Goal: Task Accomplishment & Management: Manage account settings

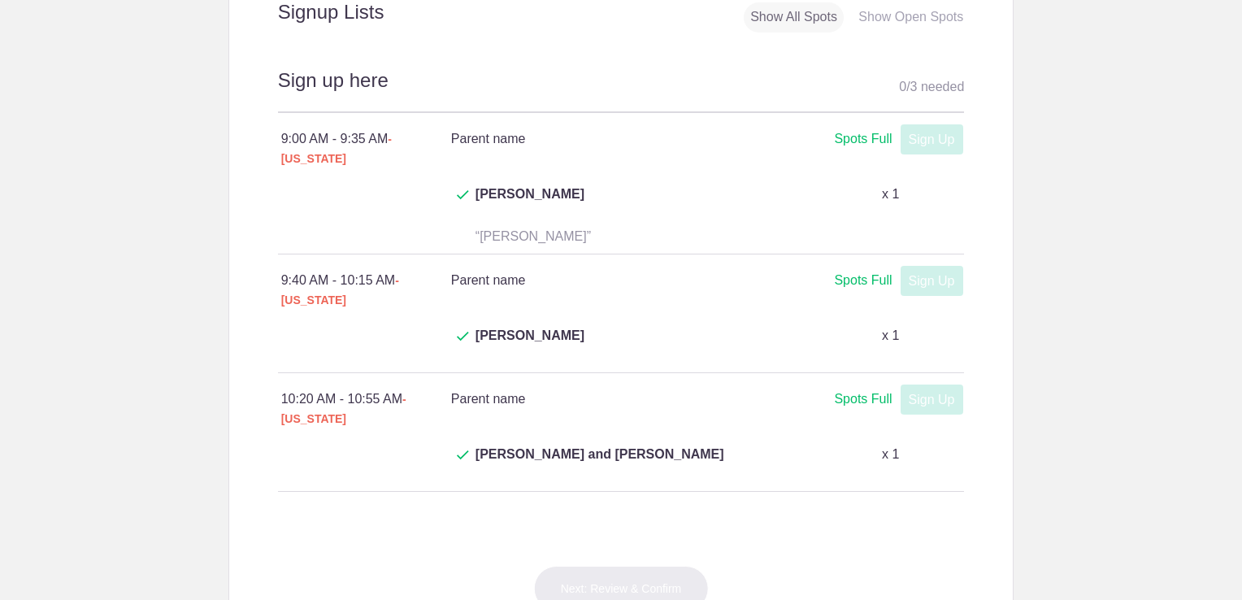
scroll to position [705, 0]
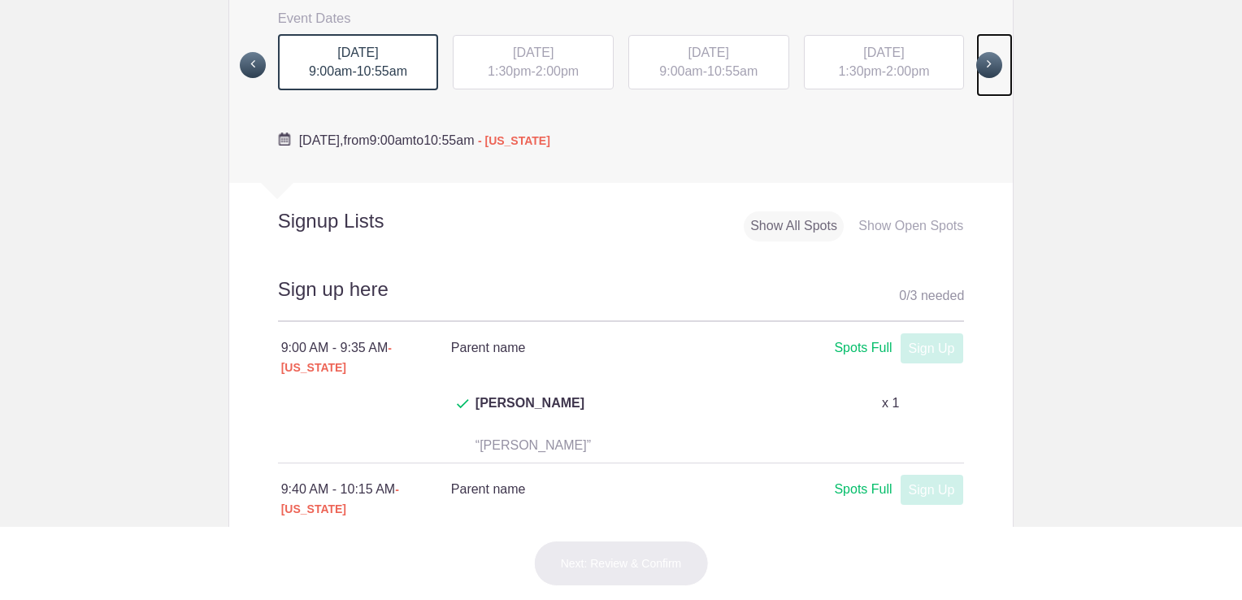
click at [995, 54] on link at bounding box center [994, 65] width 37 height 64
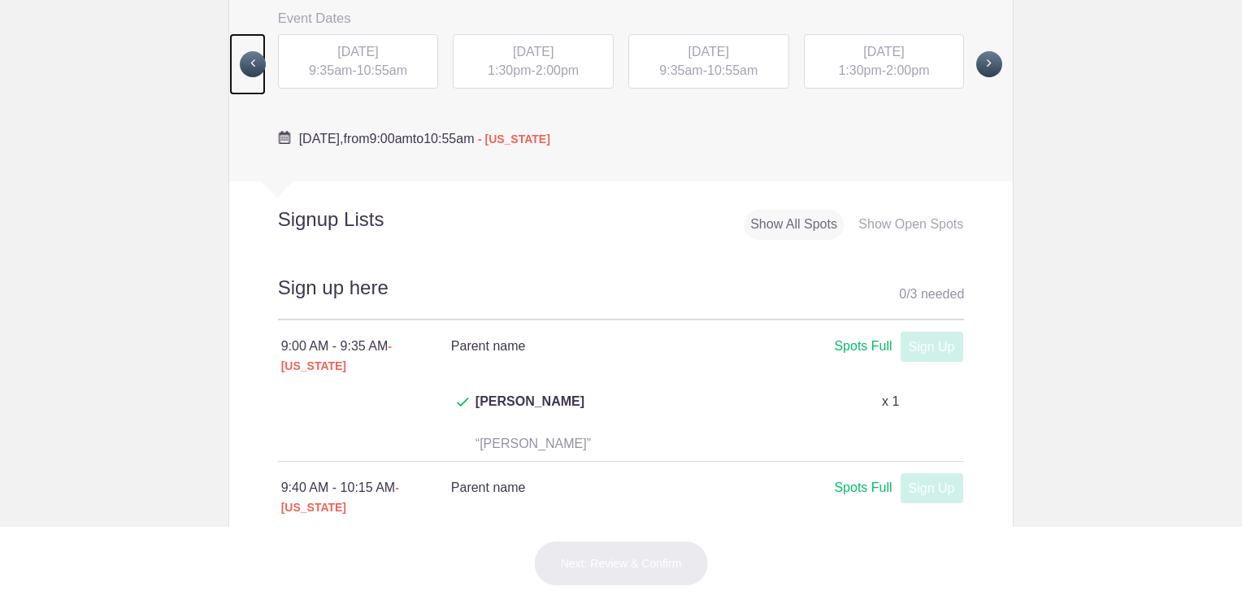
click at [240, 59] on span at bounding box center [253, 64] width 26 height 26
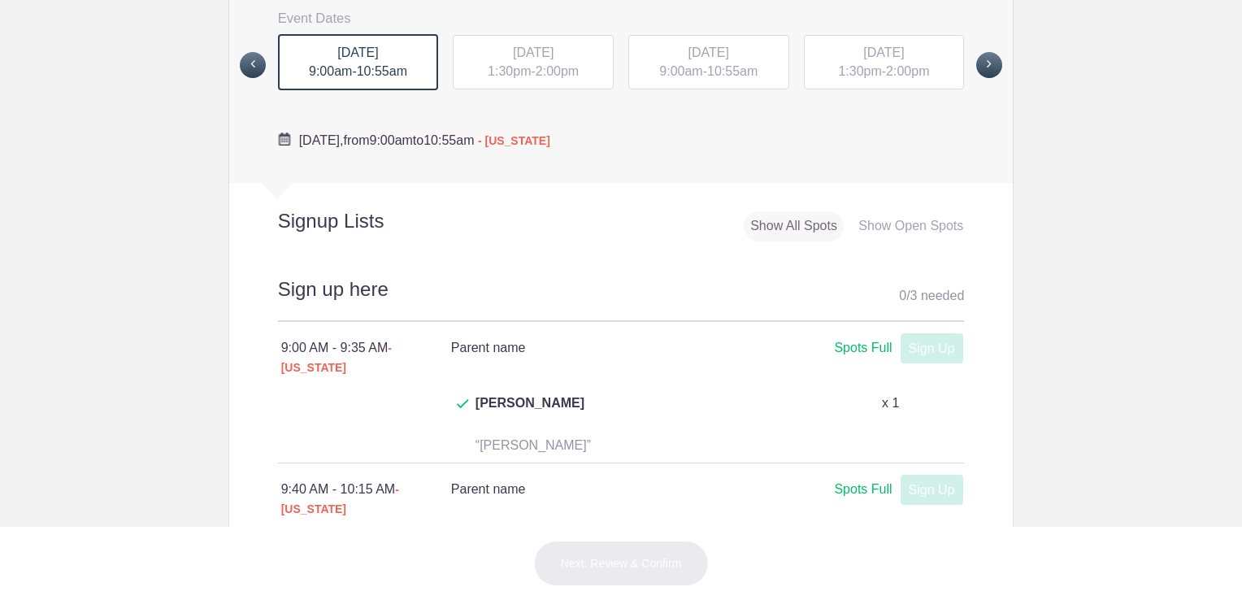
click at [530, 54] on span "[DATE]" at bounding box center [533, 53] width 41 height 14
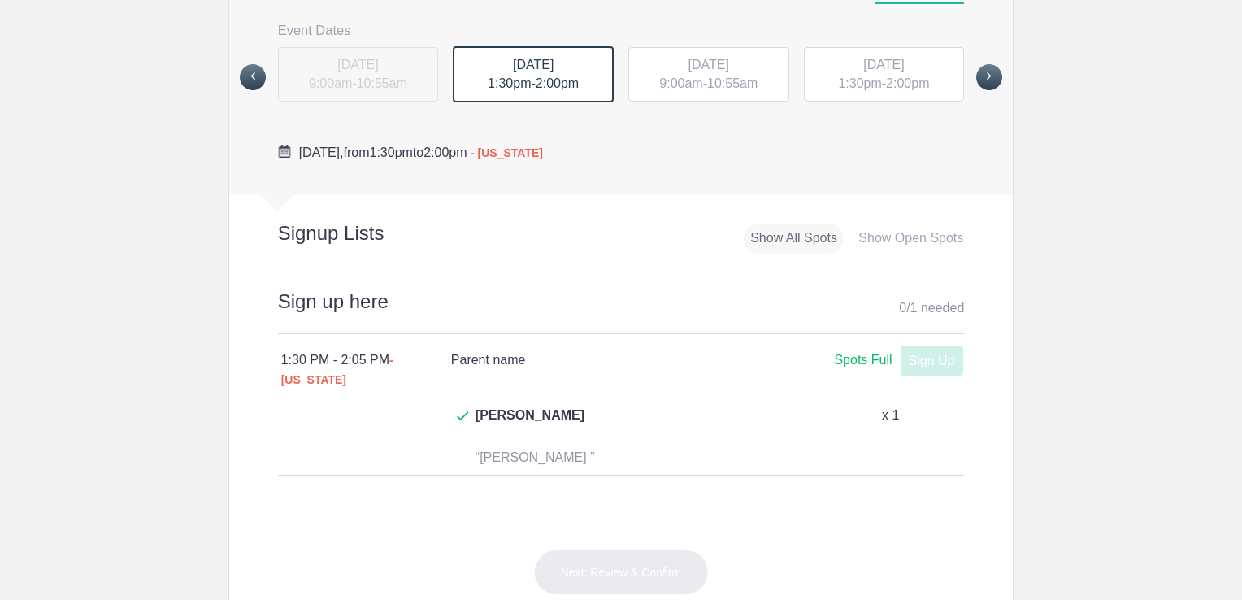
scroll to position [692, 0]
click at [726, 77] on span "10:55am" at bounding box center [732, 84] width 50 height 14
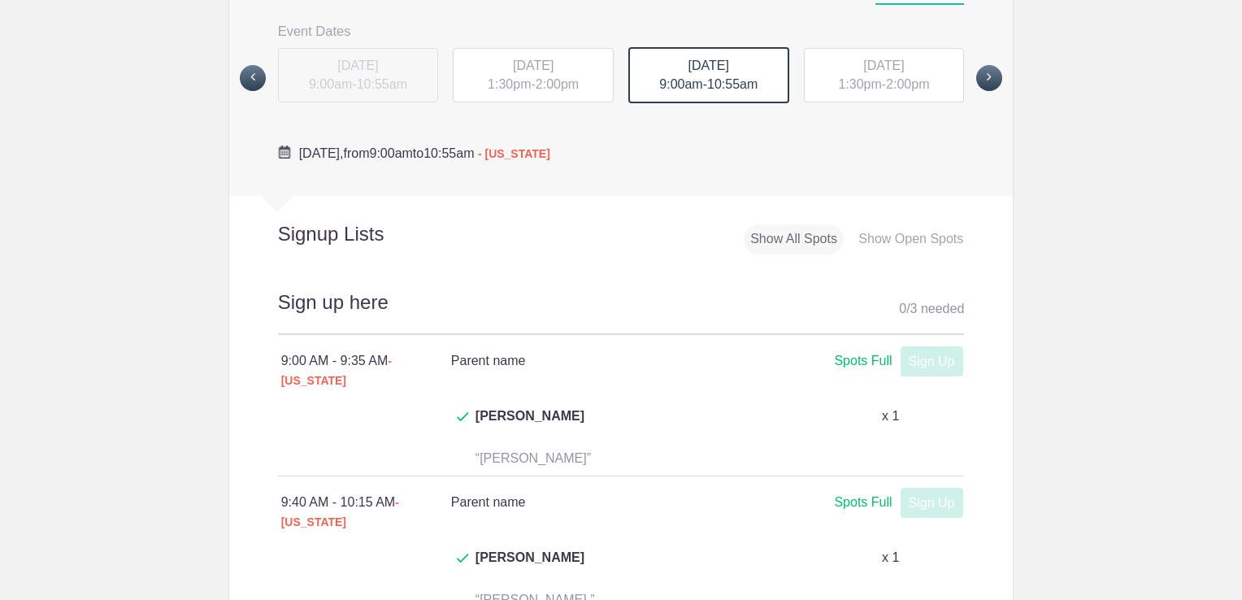
click at [856, 77] on span "1:30pm" at bounding box center [859, 84] width 43 height 14
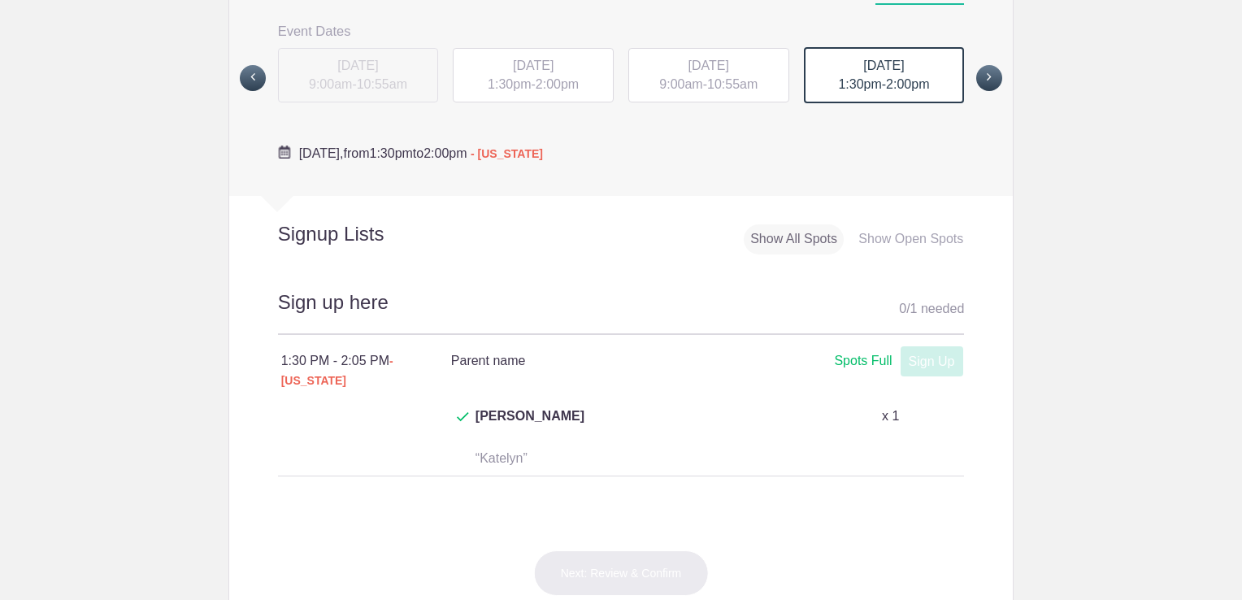
click at [968, 78] on div "[DATE] 9:00am - 10:55am [DATE] 1:30pm - 2:00pm [DATE] 9:00am - 10:55am [DATE] 1…" at bounding box center [621, 78] width 711 height 64
click at [979, 78] on span at bounding box center [989, 78] width 26 height 26
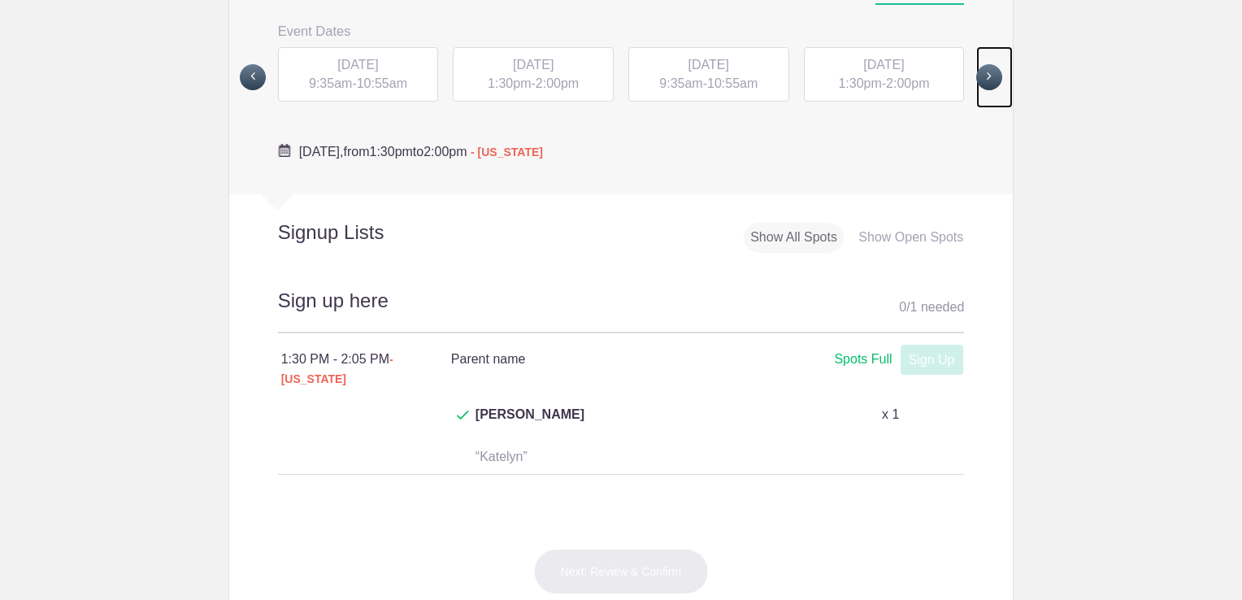
click at [976, 67] on link at bounding box center [994, 77] width 37 height 63
click at [718, 93] on div "[DATE] 9:35am - 10:55am" at bounding box center [708, 74] width 161 height 55
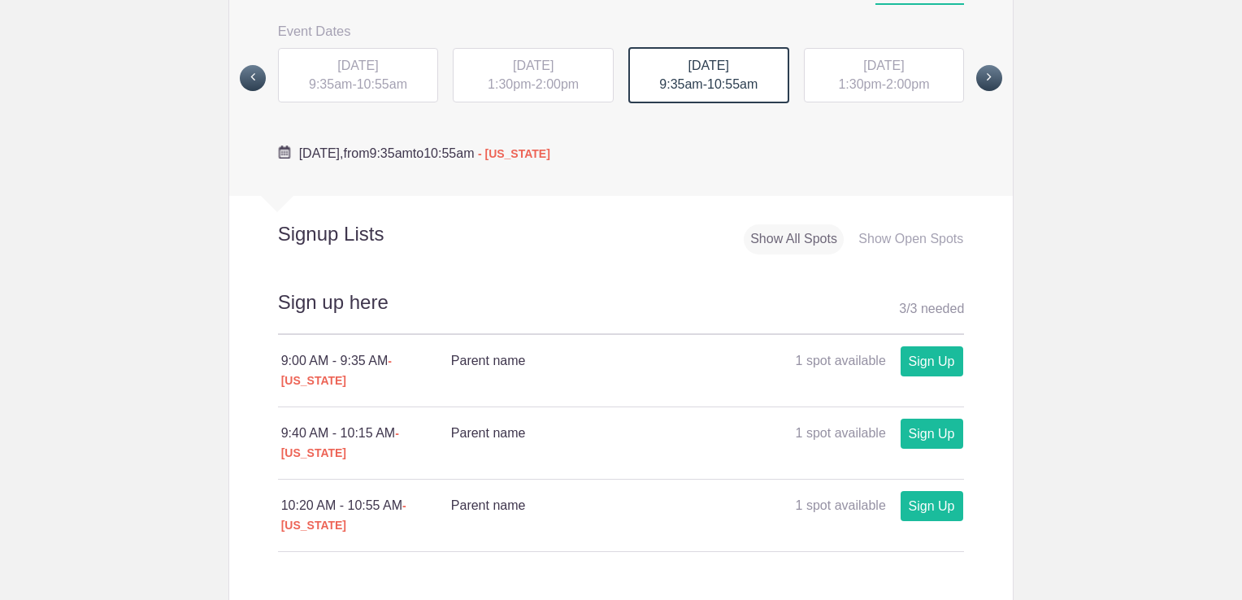
click at [866, 92] on div "[DATE] 1:30pm - 2:00pm" at bounding box center [884, 75] width 161 height 55
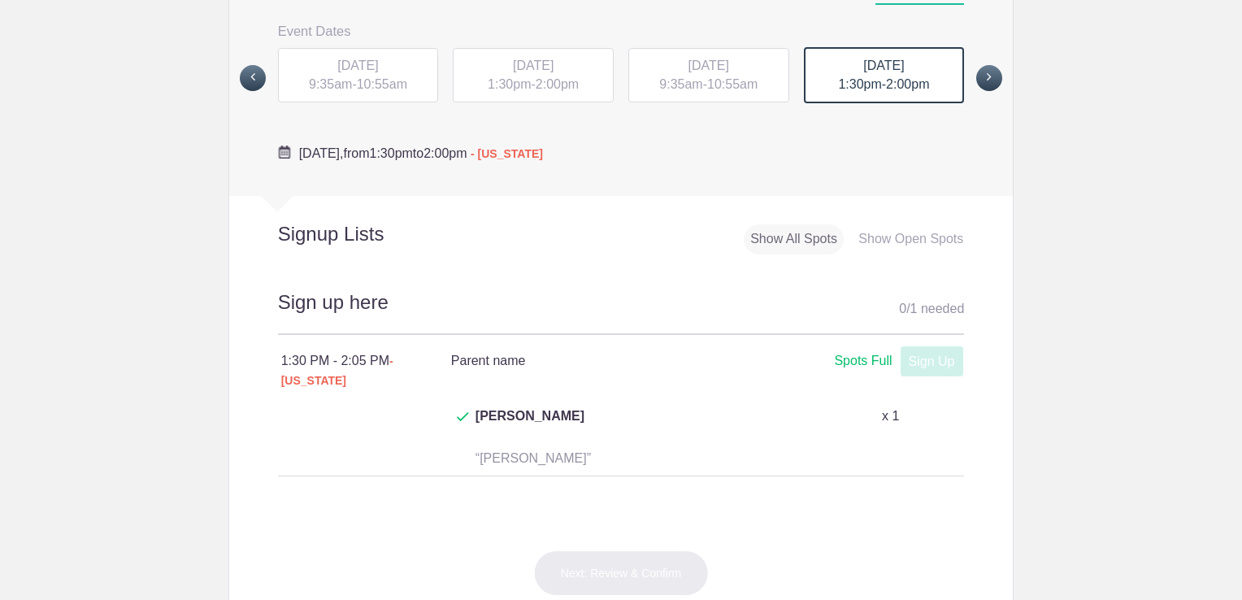
click at [519, 54] on div "[DATE] 1:30pm - 2:00pm" at bounding box center [533, 75] width 161 height 55
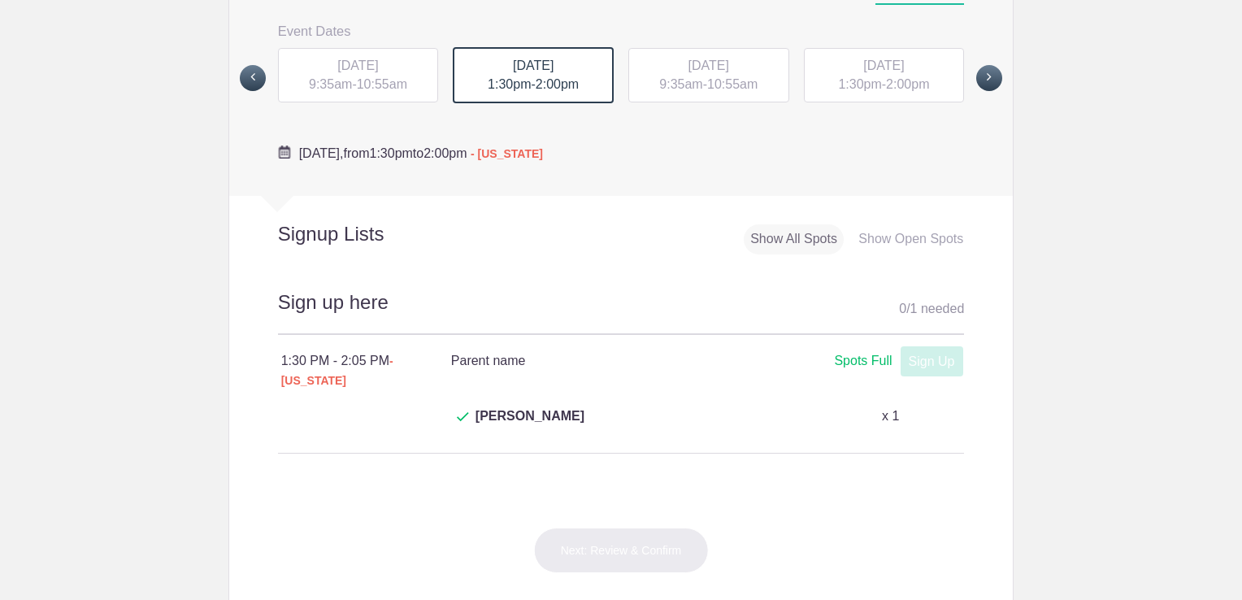
click at [381, 73] on div "[DATE] 9:35am - 10:55am" at bounding box center [358, 75] width 161 height 55
